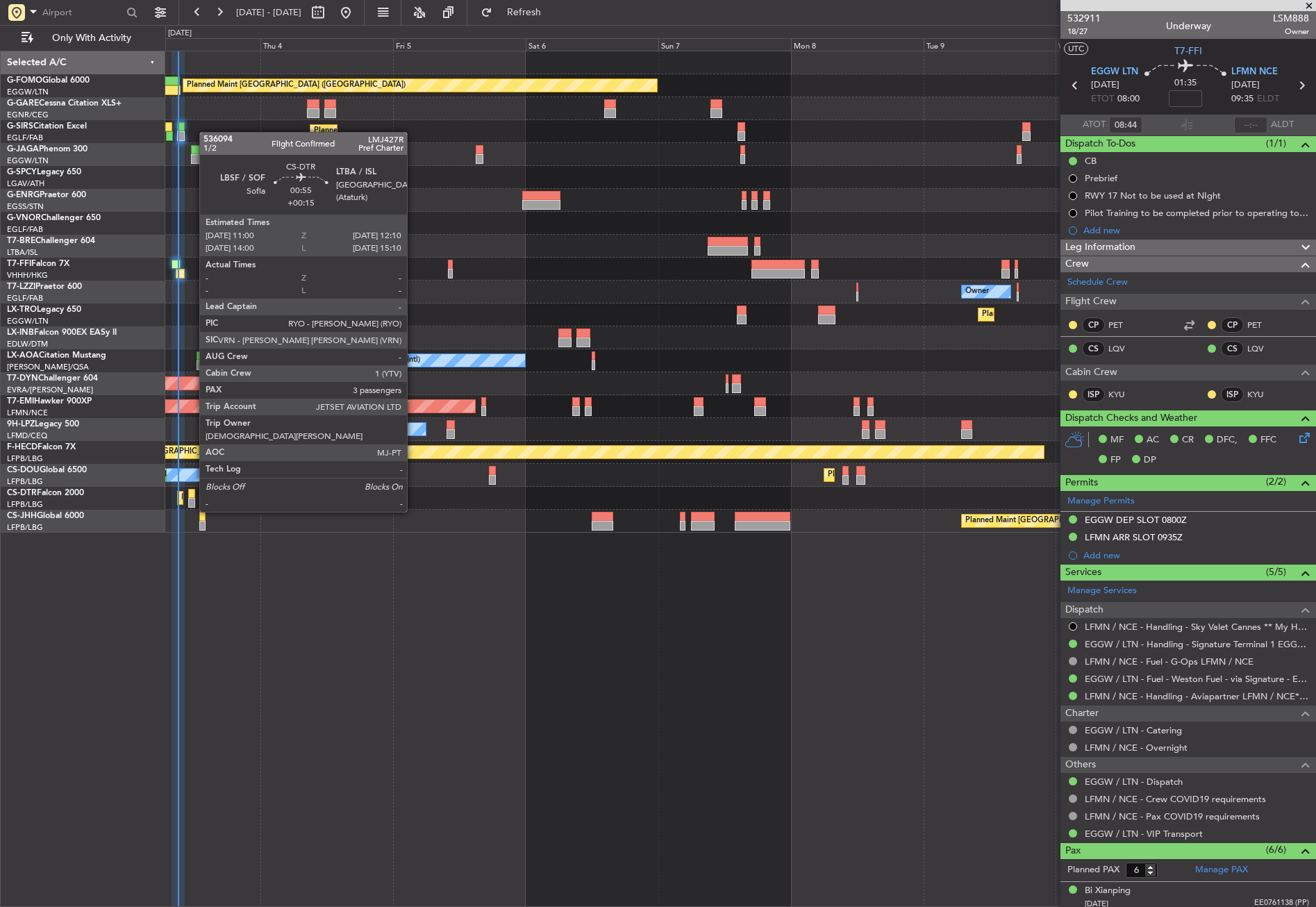
click at [192, 498] on div at bounding box center [192, 503] width 7 height 10
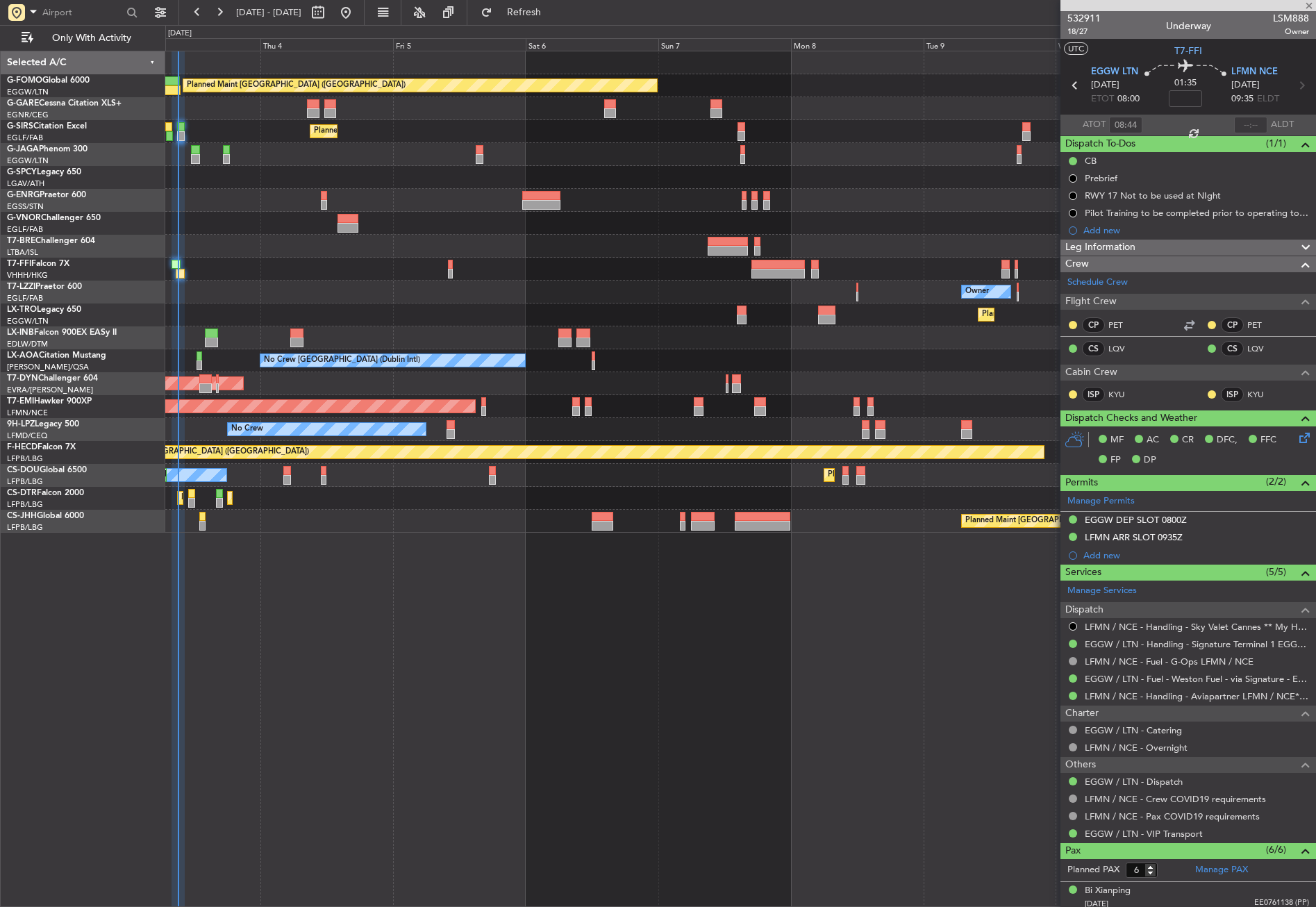
type input "+00:15"
type input "3"
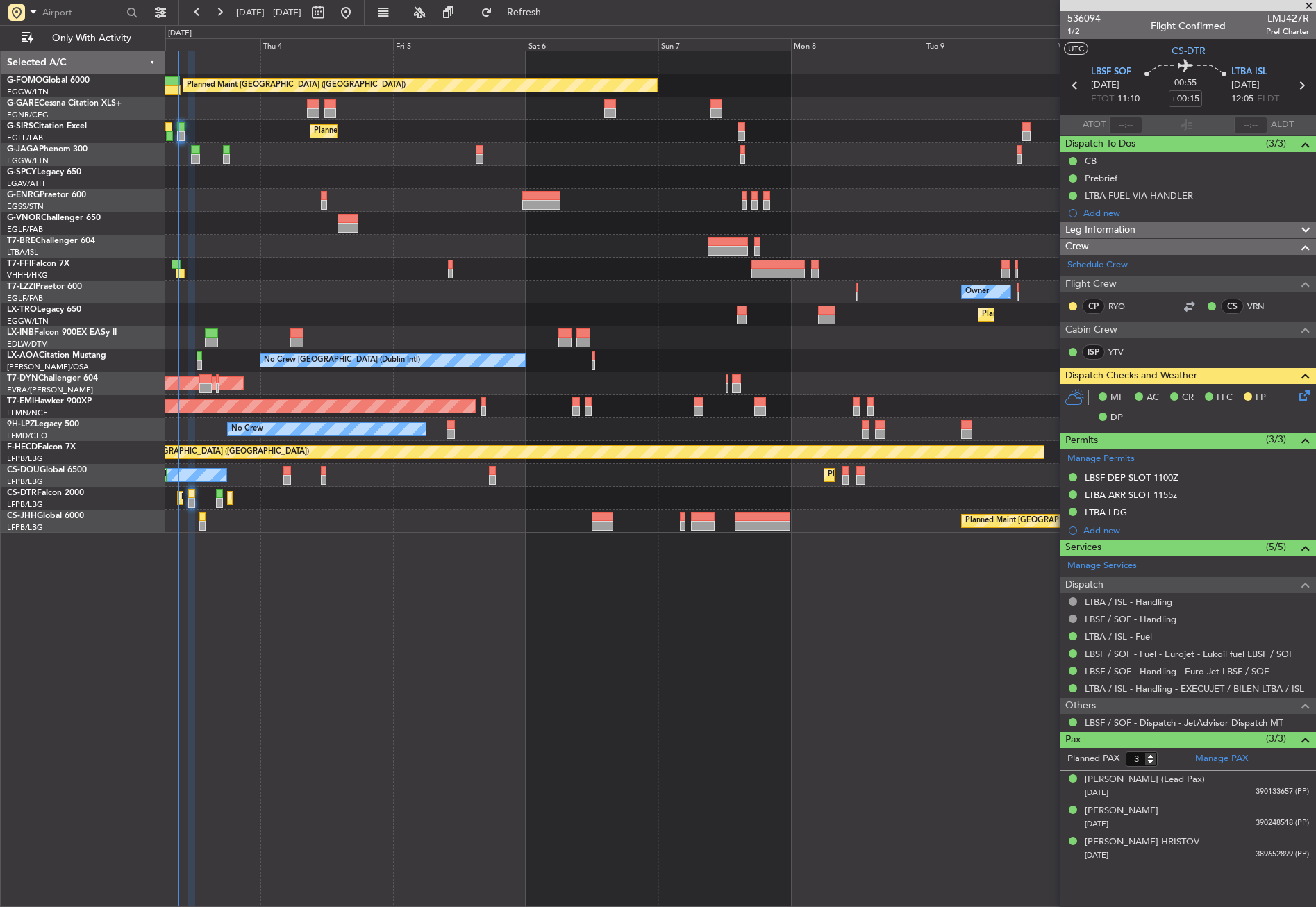
click at [1302, 398] on icon at bounding box center [1302, 393] width 11 height 11
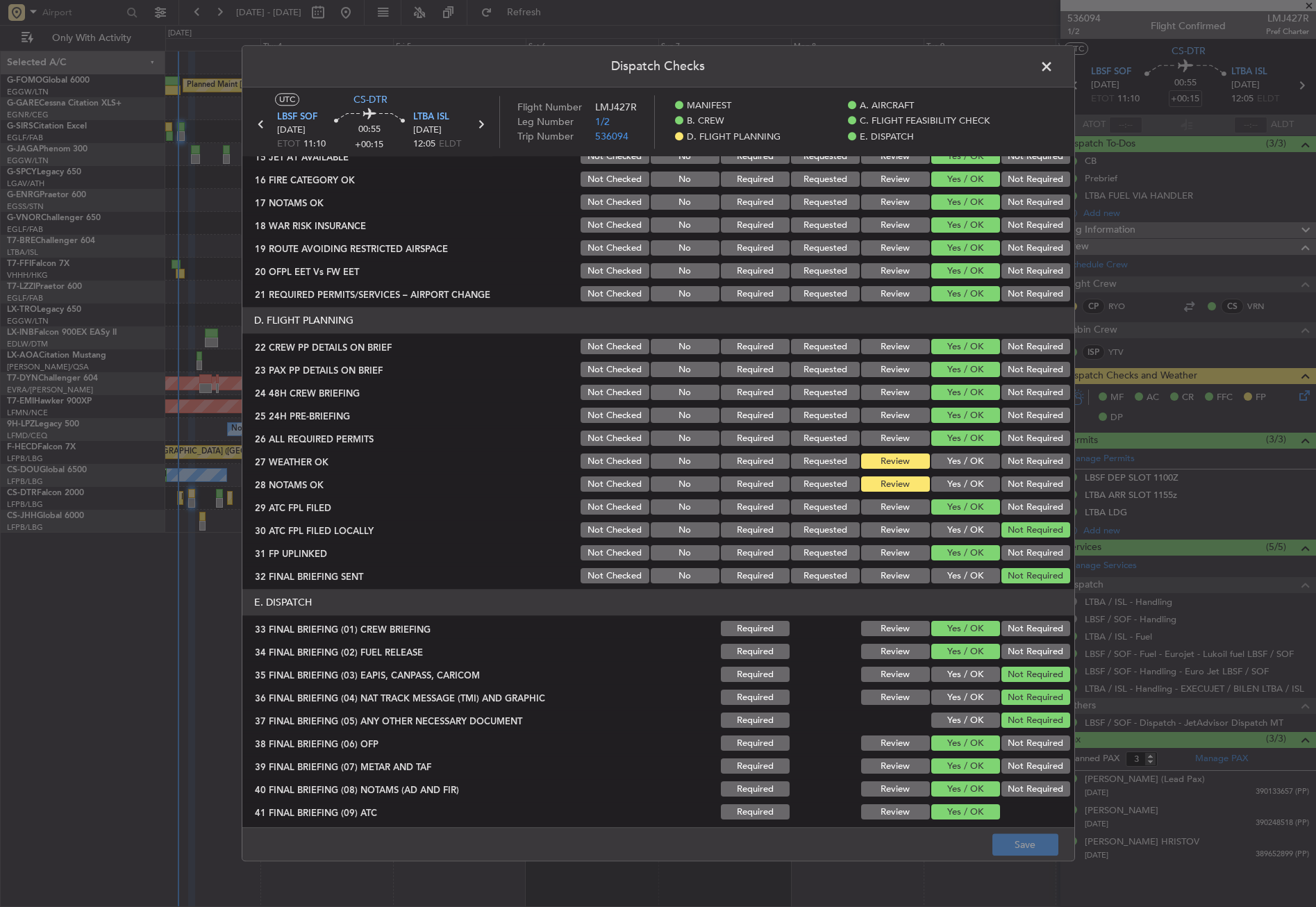
scroll to position [594, 0]
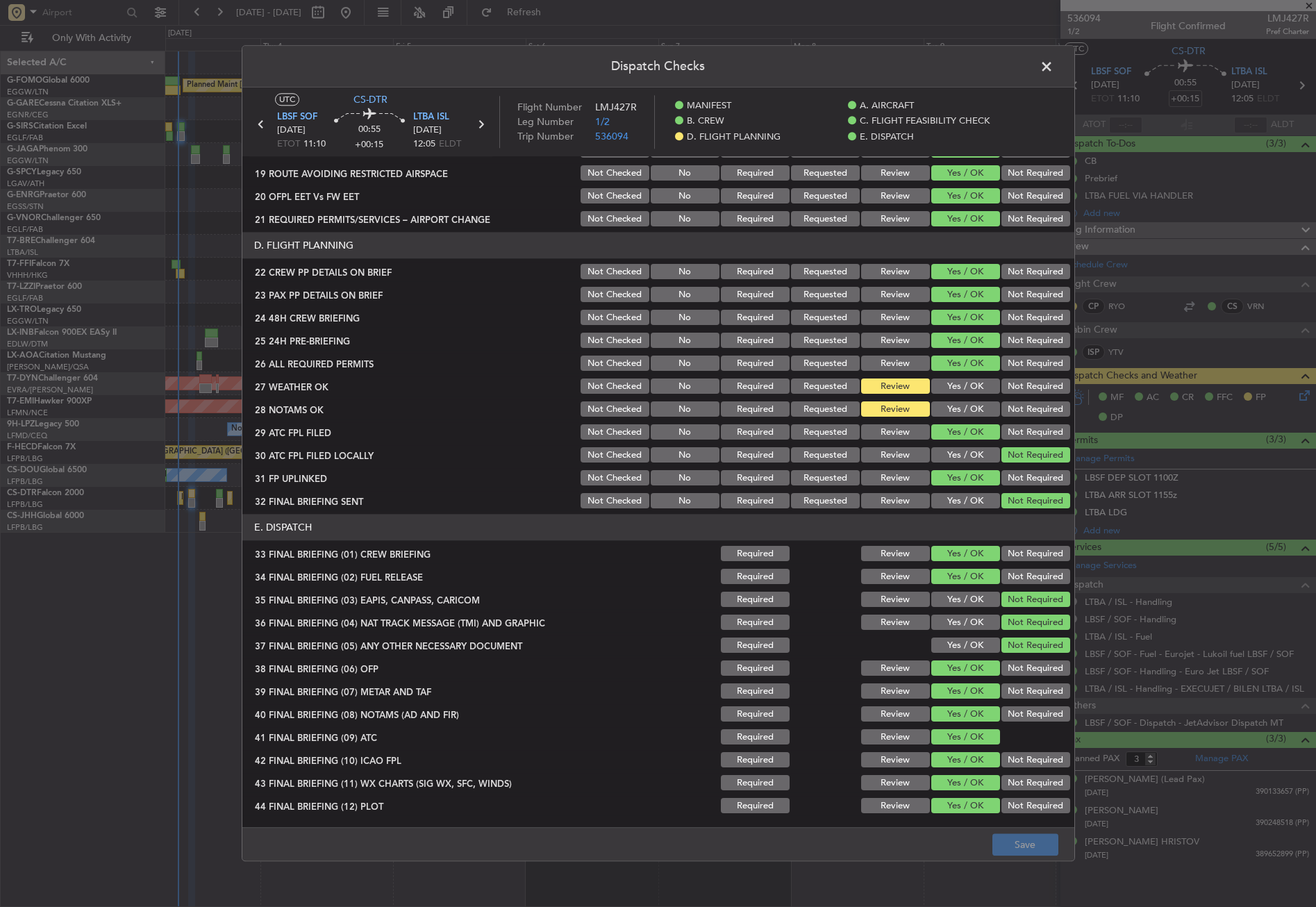
click at [941, 400] on div "Yes / OK" at bounding box center [964, 409] width 70 height 19
click at [944, 408] on button "Yes / OK" at bounding box center [965, 410] width 69 height 15
click at [949, 385] on button "Yes / OK" at bounding box center [965, 387] width 69 height 15
click at [1036, 841] on button "Save" at bounding box center [1025, 844] width 66 height 22
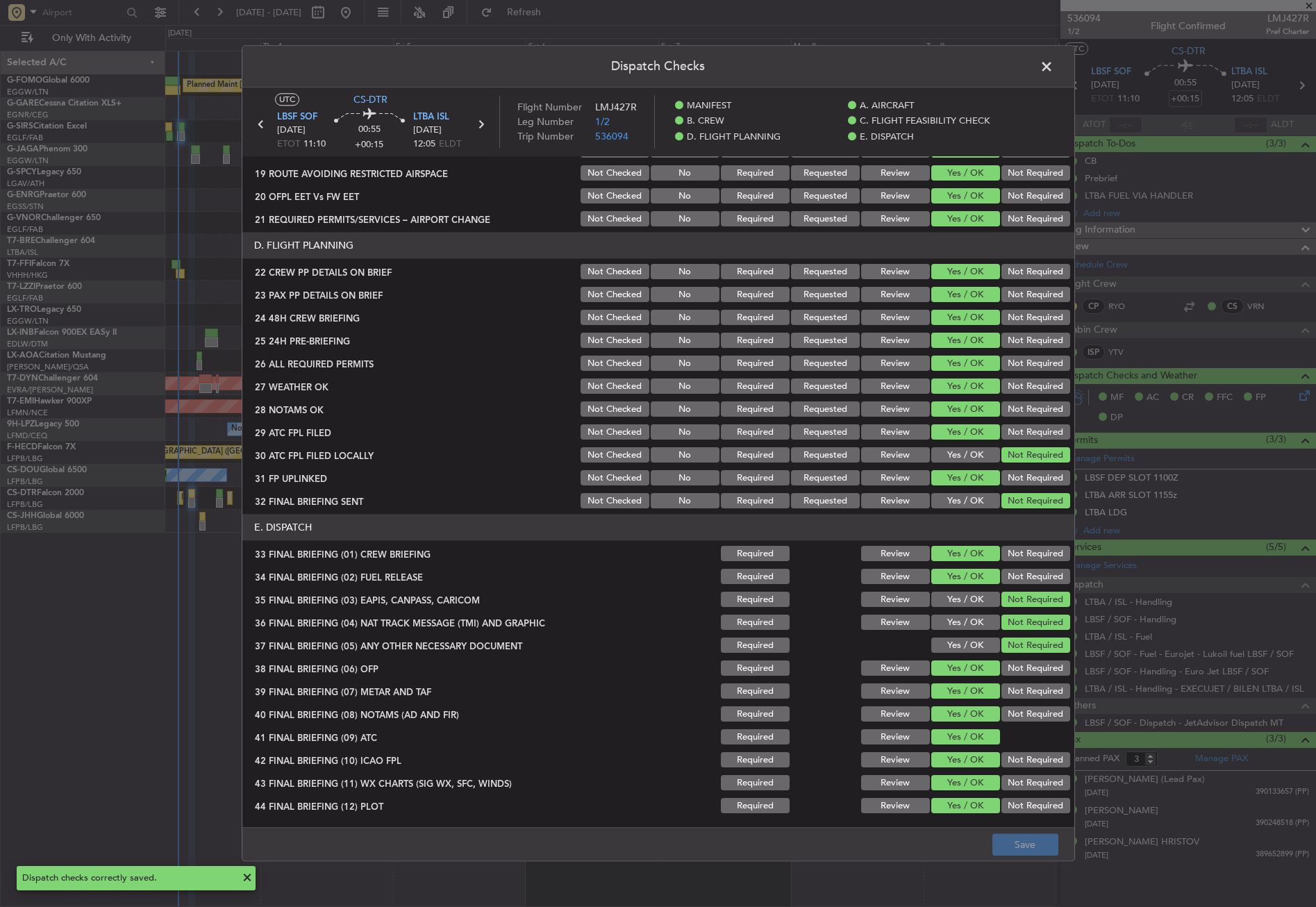
click at [1053, 70] on span at bounding box center [1053, 70] width 0 height 28
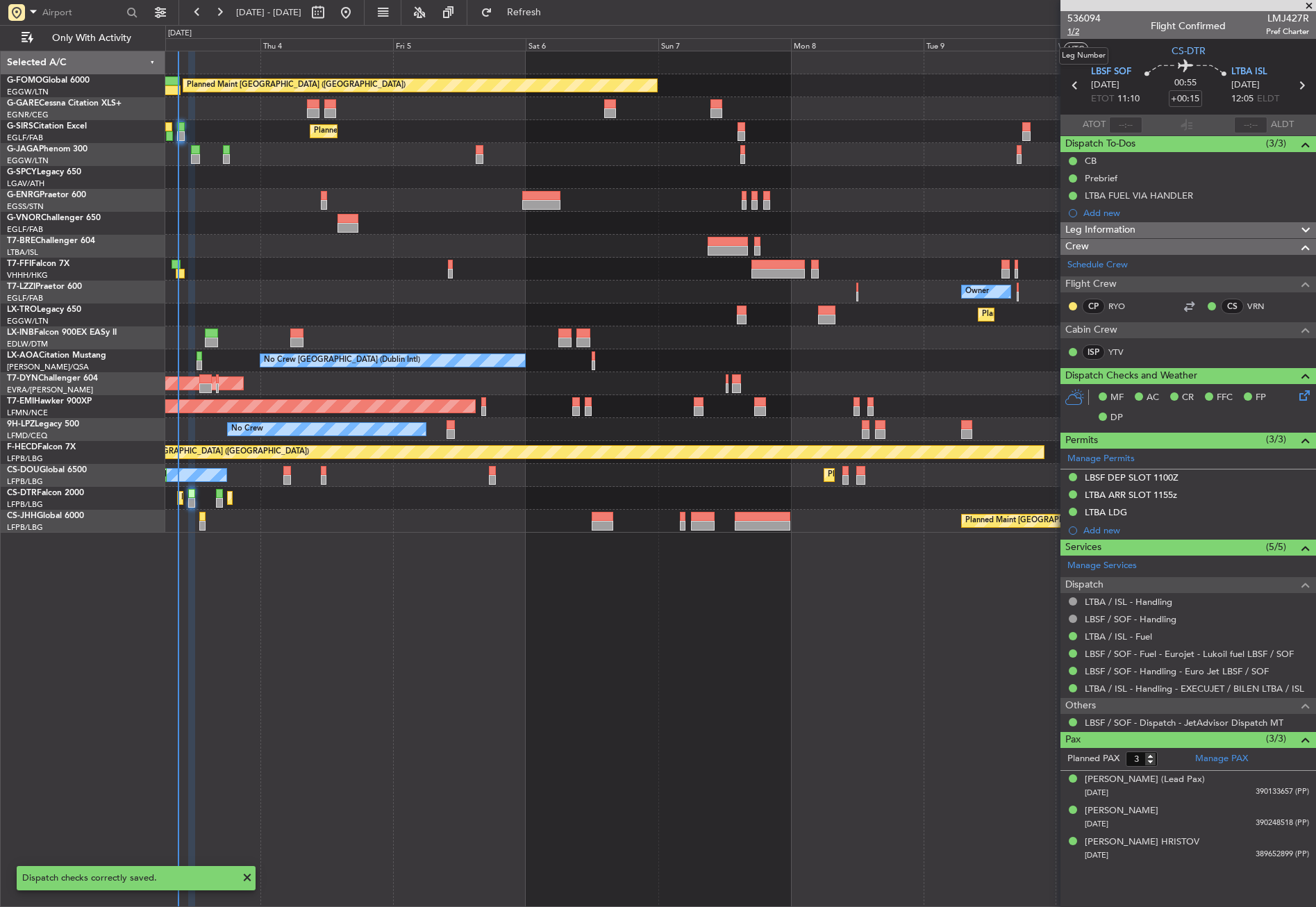
click at [1080, 31] on span "1/2" at bounding box center [1084, 31] width 33 height 12
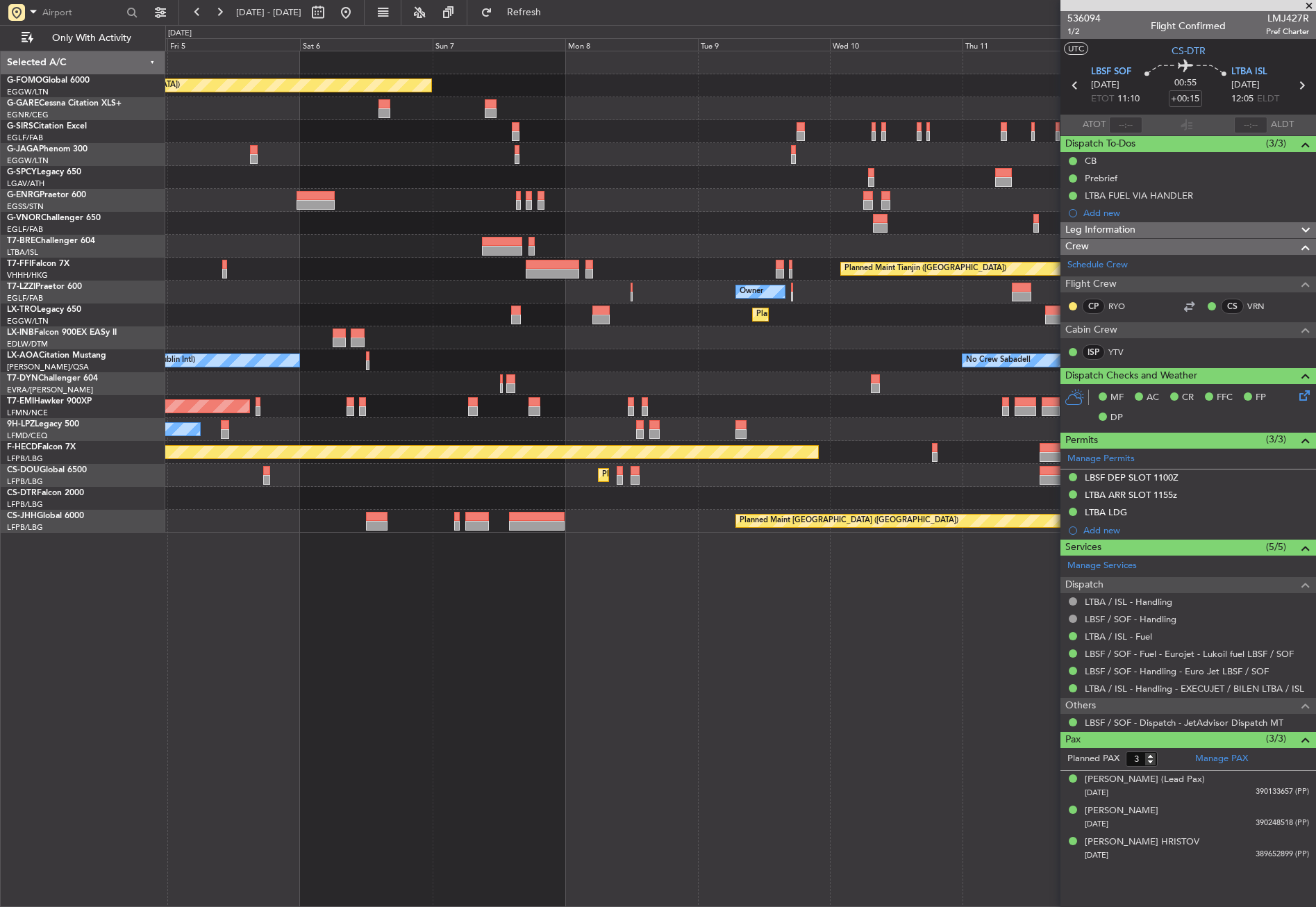
click at [557, 578] on div "Planned Maint [GEOGRAPHIC_DATA] ([GEOGRAPHIC_DATA]) Planned Maint [GEOGRAPHIC_D…" at bounding box center [741, 479] width 1151 height 856
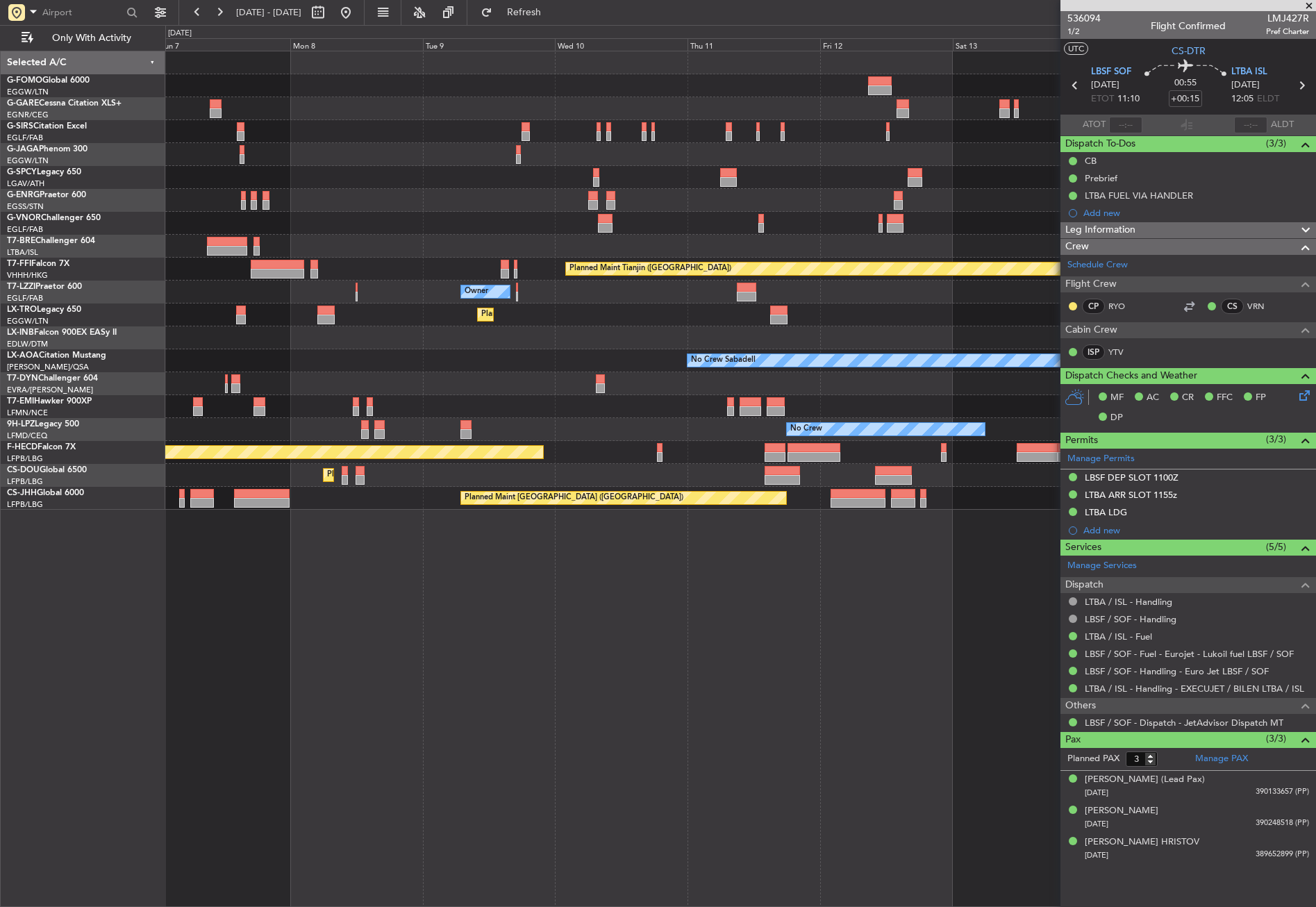
click at [462, 562] on div "Planned Maint [GEOGRAPHIC_DATA] ([GEOGRAPHIC_DATA]) Planned Maint Tianjin ([GEO…" at bounding box center [741, 479] width 1151 height 856
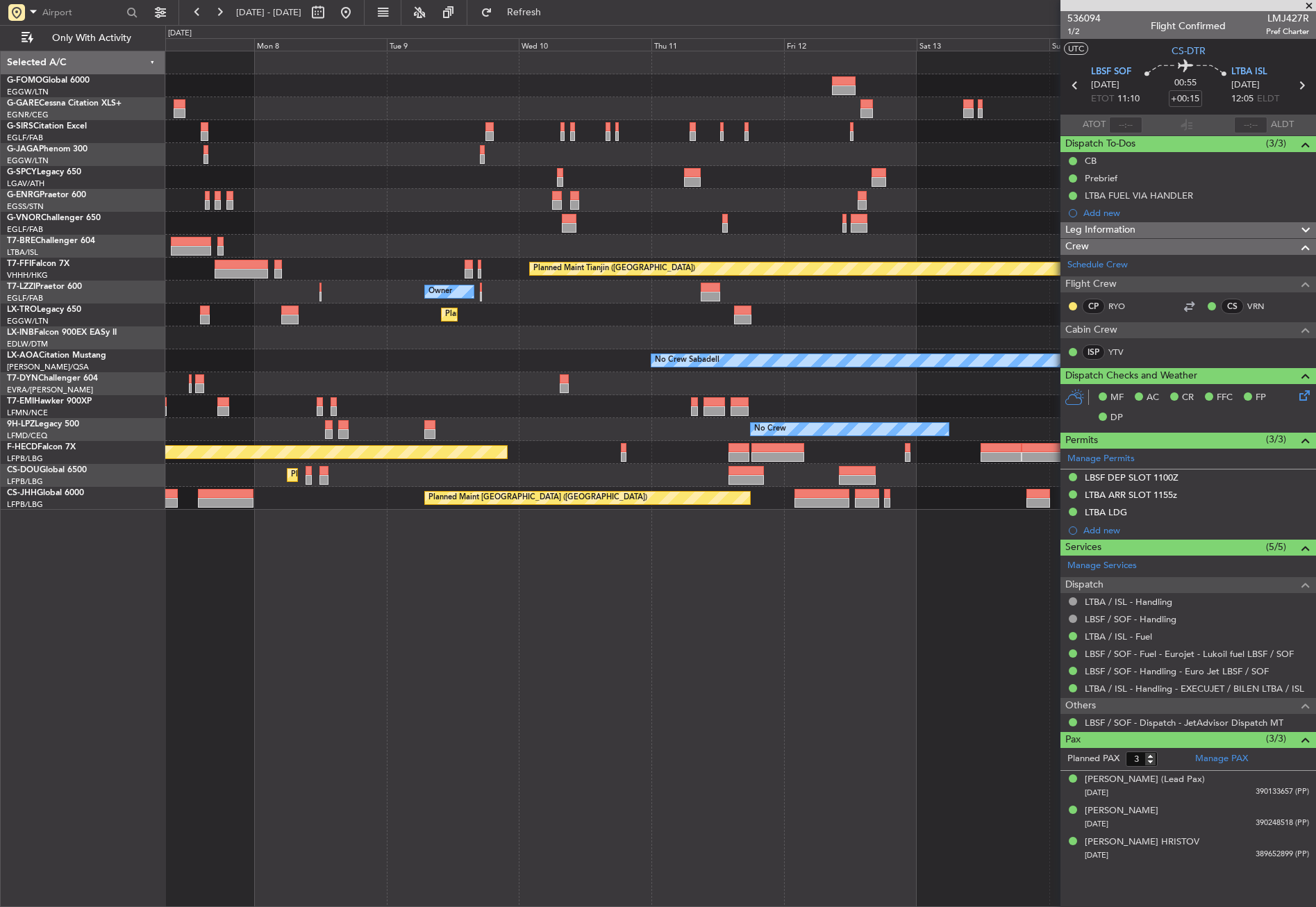
click at [484, 570] on div "Planned Maint [GEOGRAPHIC_DATA] ([GEOGRAPHIC_DATA]) Planned Maint Tianjin ([GEO…" at bounding box center [741, 479] width 1151 height 856
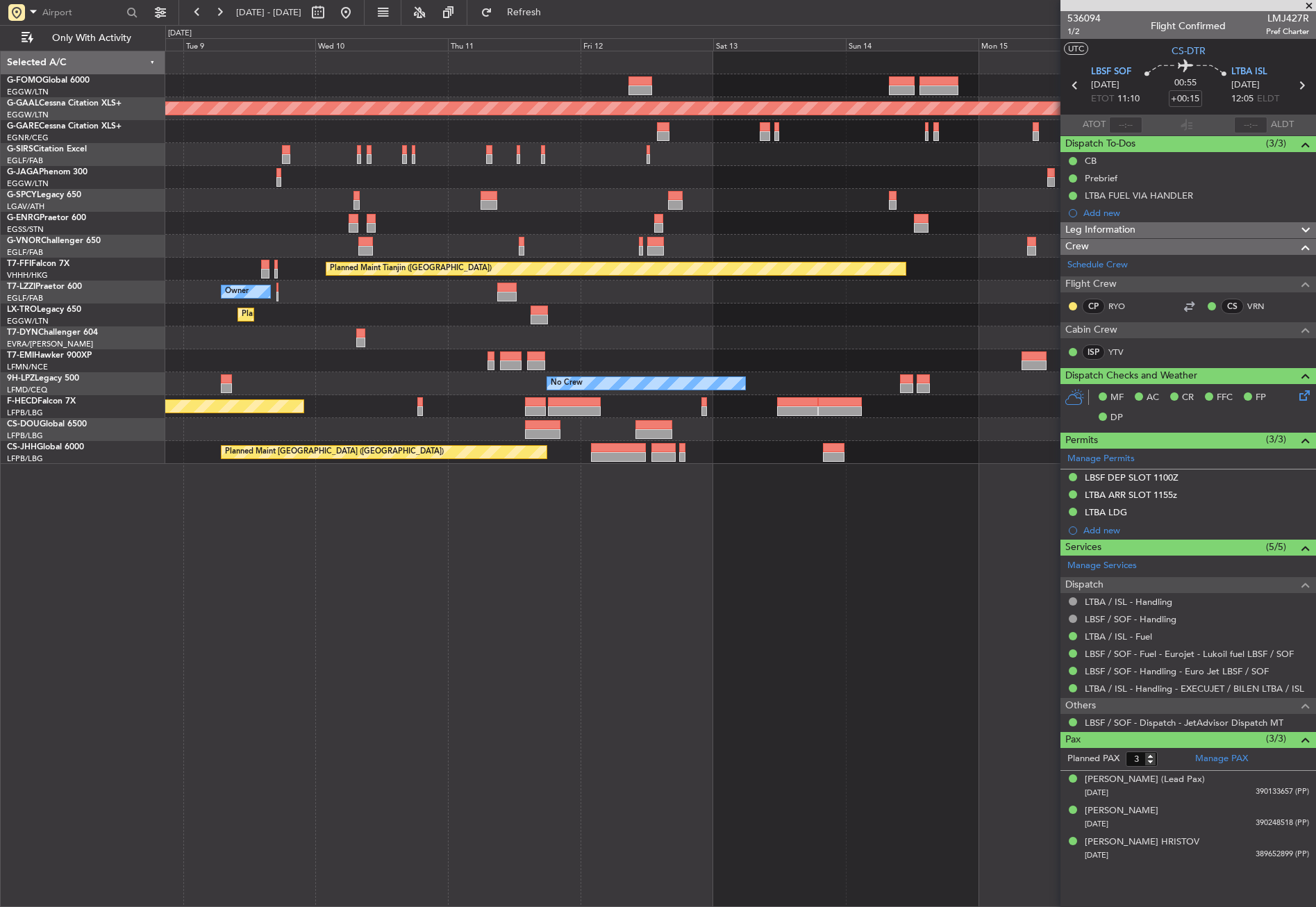
click at [412, 620] on div "Planned Maint [GEOGRAPHIC_DATA] ([GEOGRAPHIC_DATA]) Planned [GEOGRAPHIC_DATA] P…" at bounding box center [741, 479] width 1151 height 856
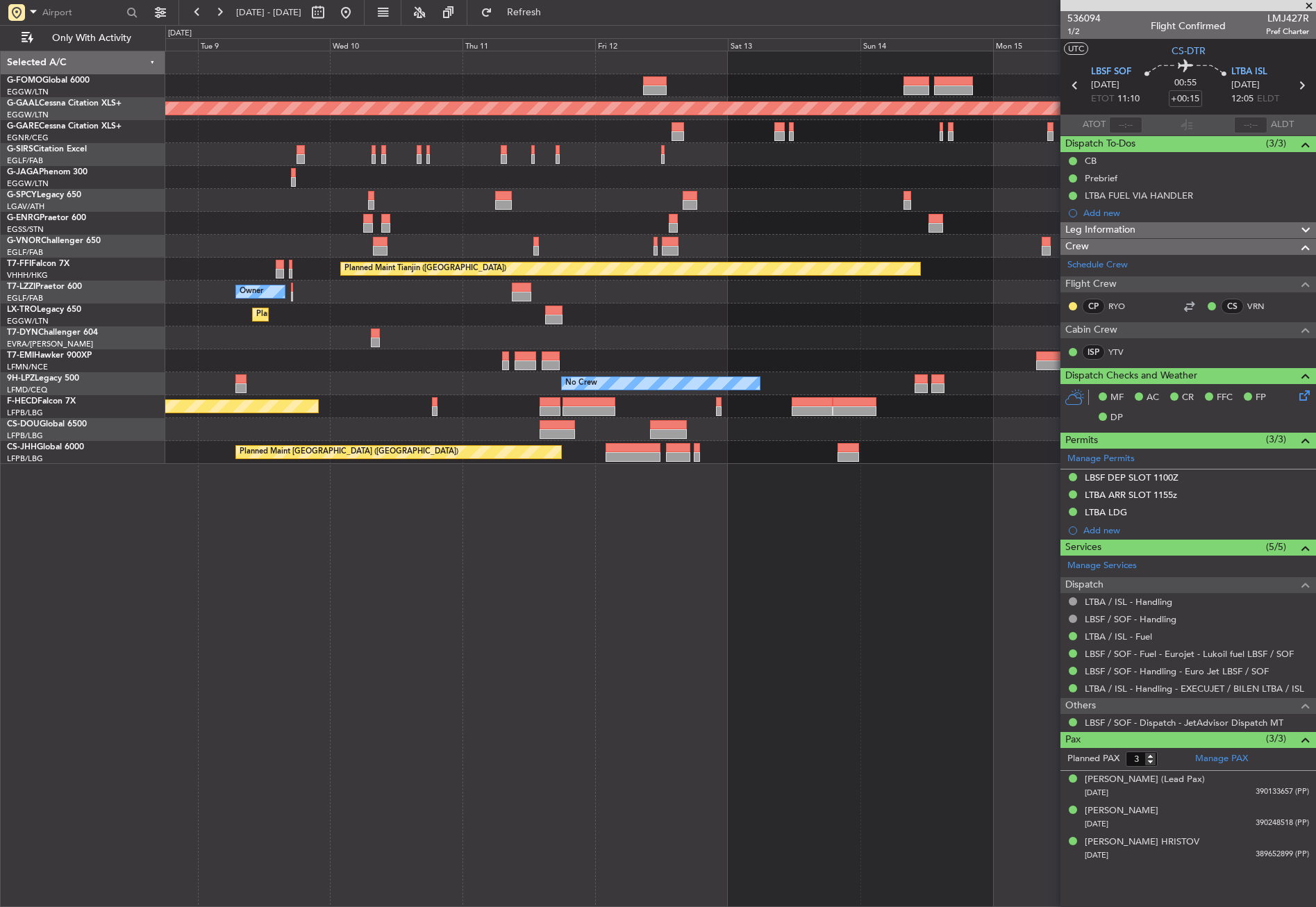
click at [605, 677] on div "Planned Maint [GEOGRAPHIC_DATA] ([GEOGRAPHIC_DATA]) Planned [GEOGRAPHIC_DATA] P…" at bounding box center [741, 479] width 1151 height 856
